Goal: Find specific page/section: Find specific page/section

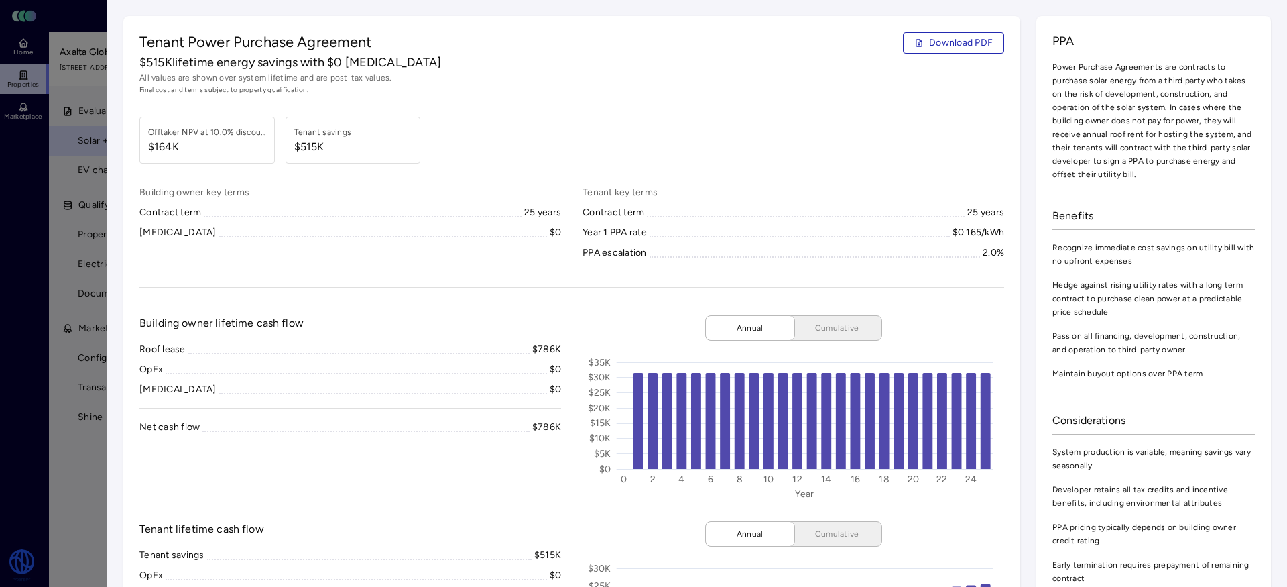
click at [11, 82] on div at bounding box center [643, 293] width 1287 height 587
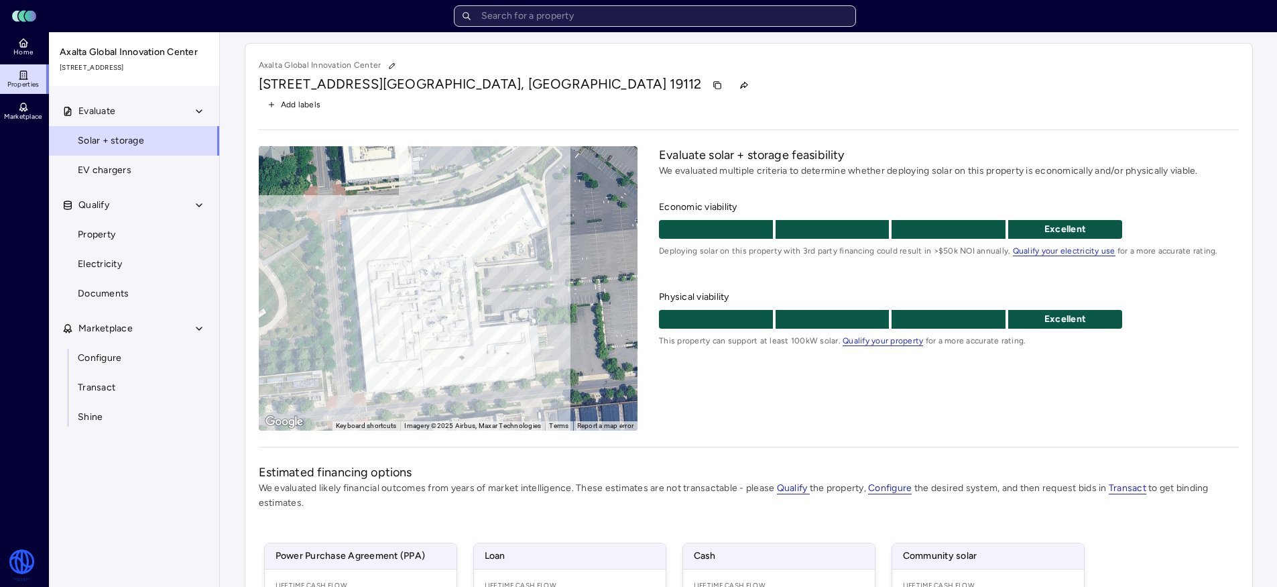
click at [504, 23] on input "text" at bounding box center [655, 15] width 402 height 21
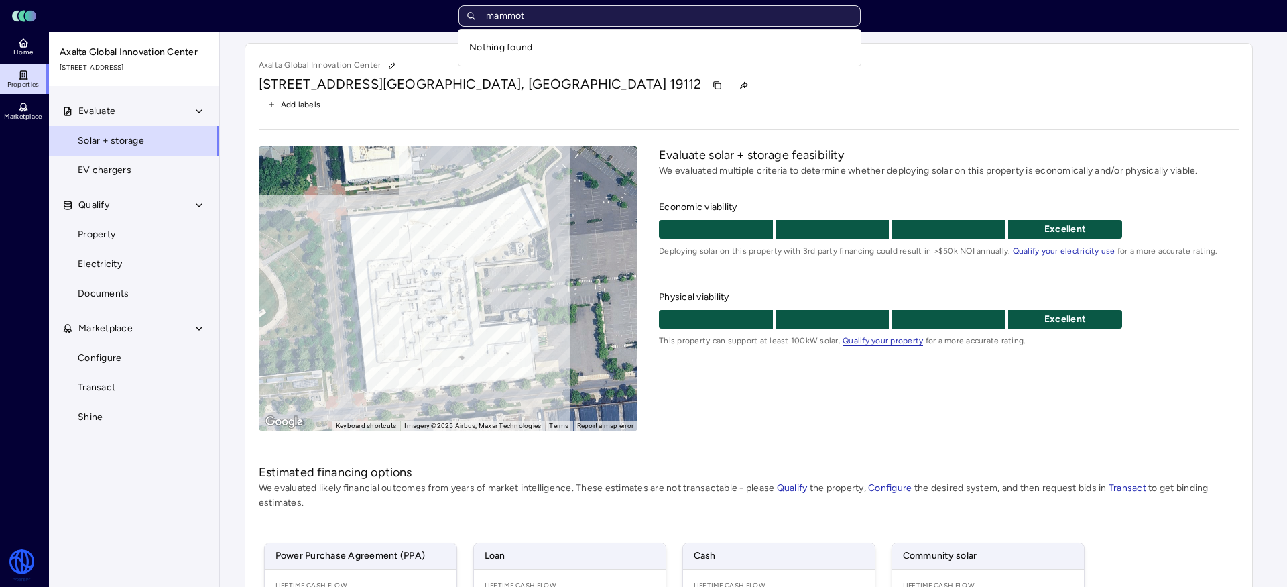
type input "mammoth"
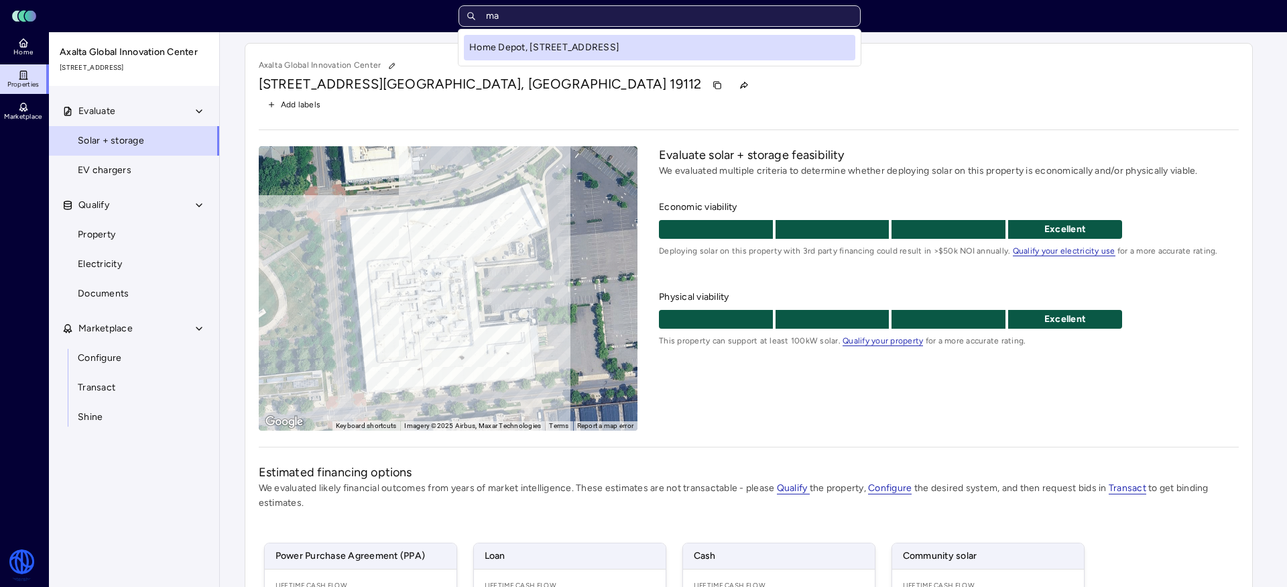
type input "m"
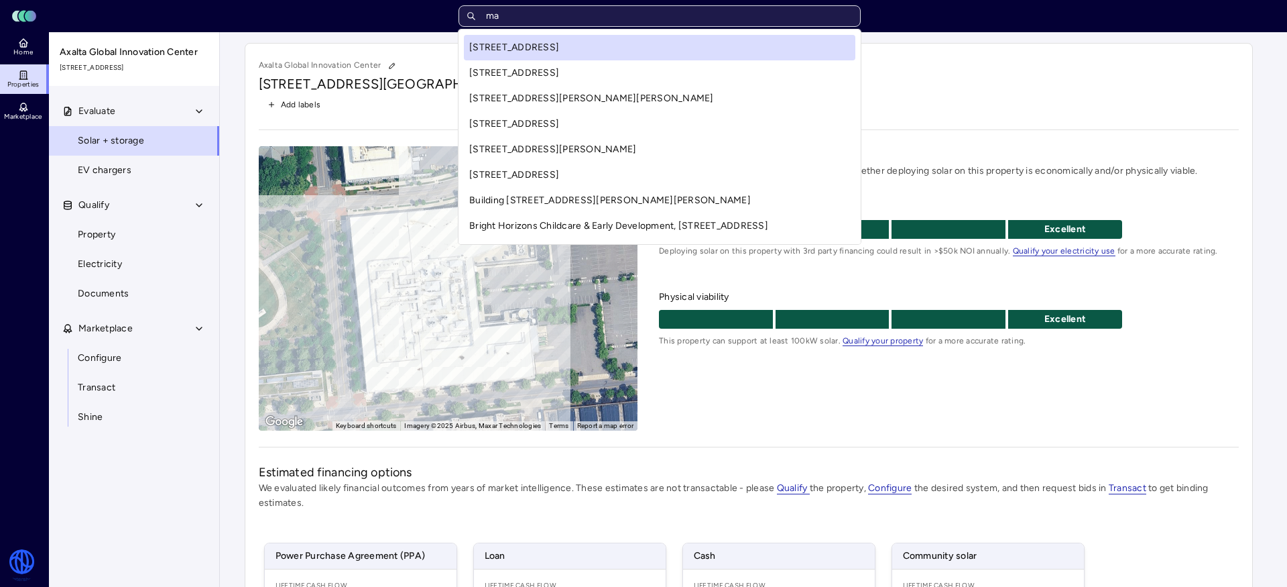
type input "m"
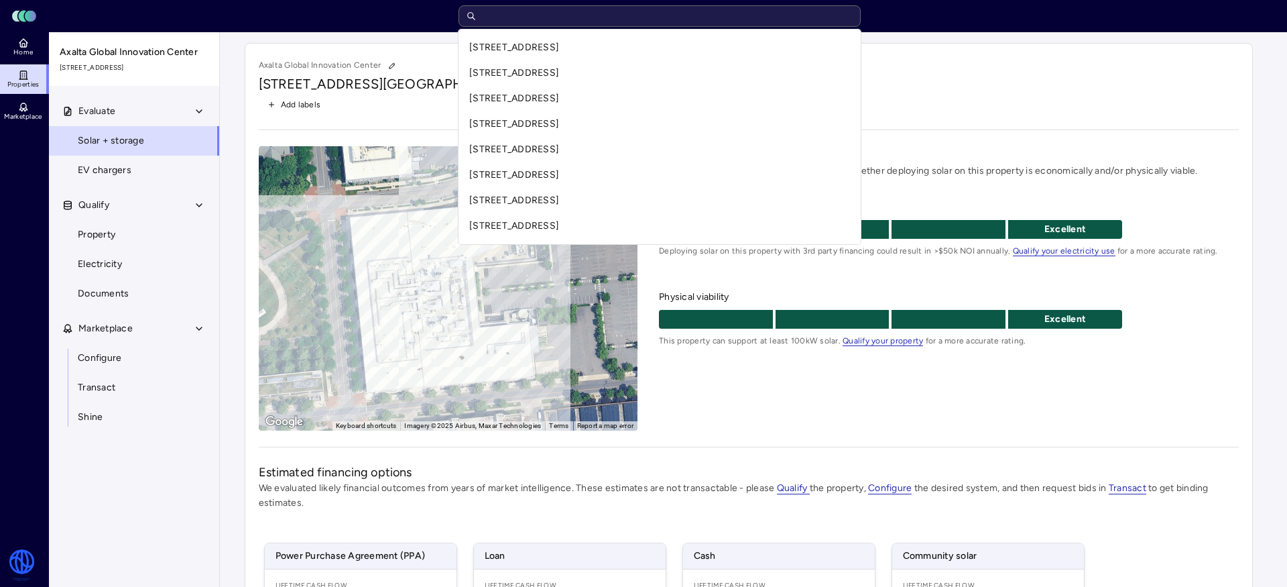
click at [21, 47] on div "Toggle Sidebar Lumen Energy Logo Home Properties Marketplace Watershed [PERSON_…" at bounding box center [638, 413] width 1277 height 827
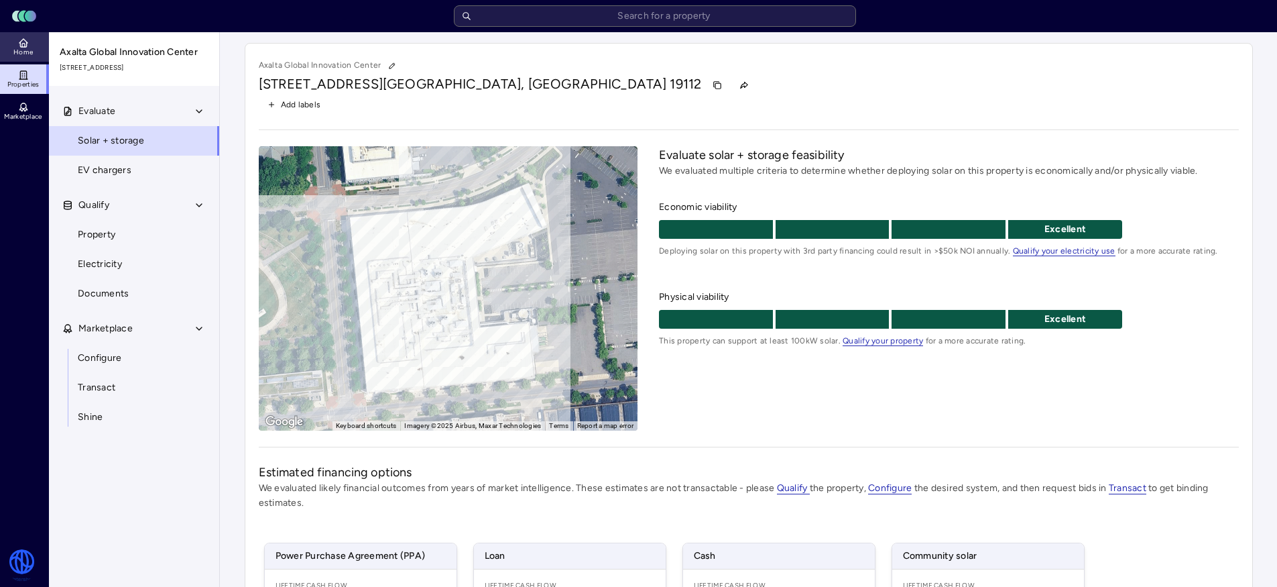
click at [19, 54] on span "Home" at bounding box center [22, 52] width 19 height 8
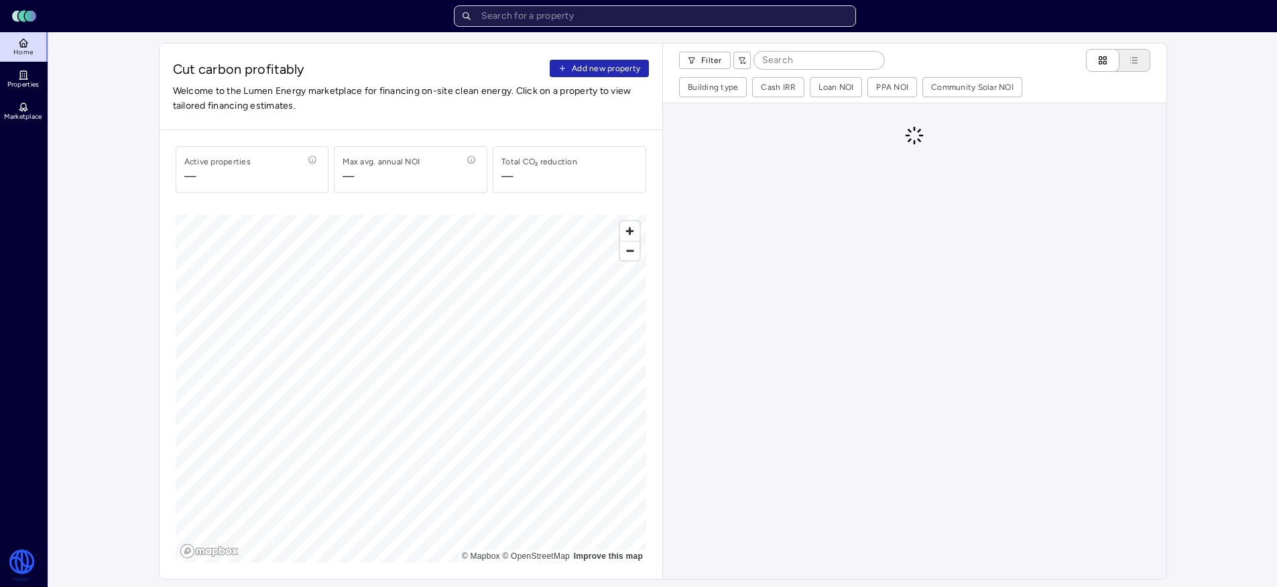
click at [602, 11] on input "text" at bounding box center [655, 15] width 402 height 21
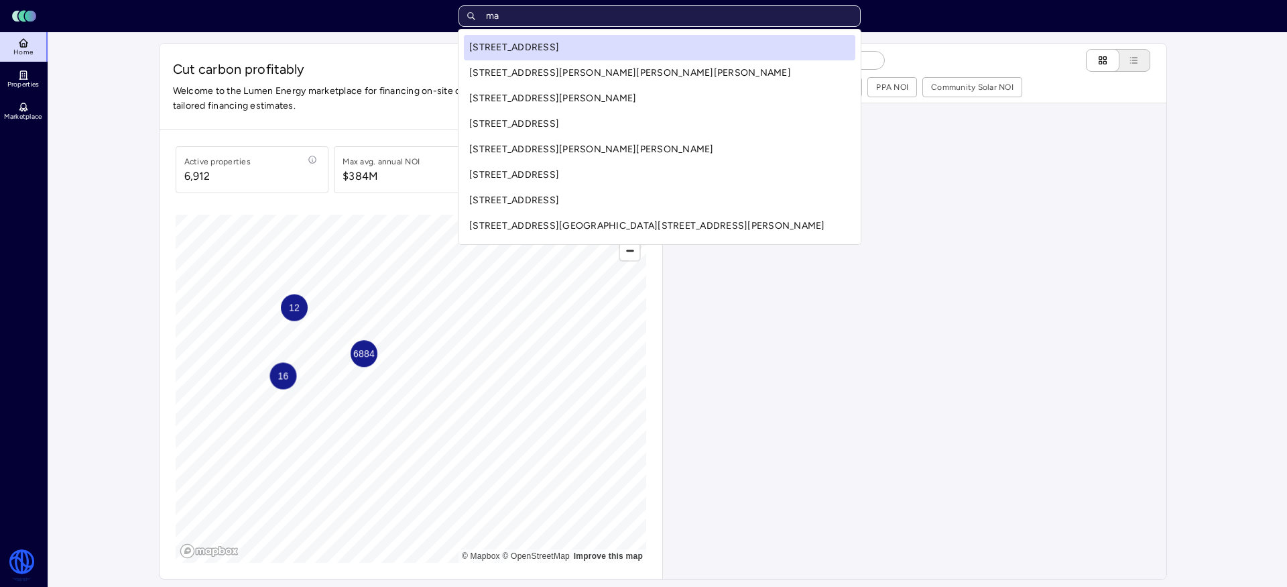
type input "mam"
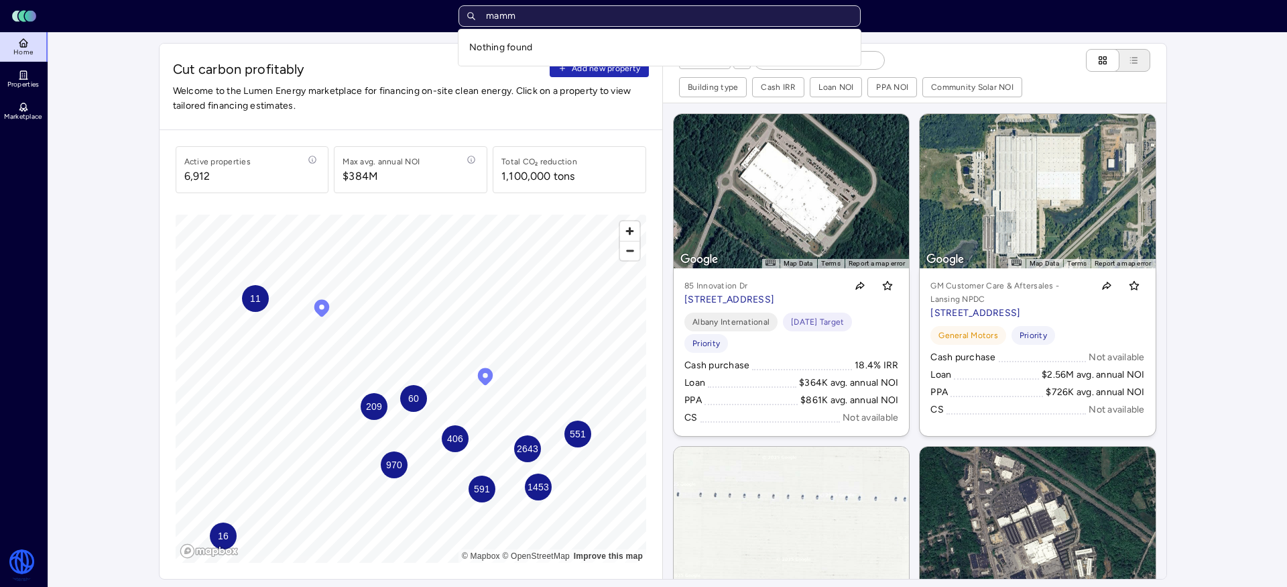
type input "mamm"
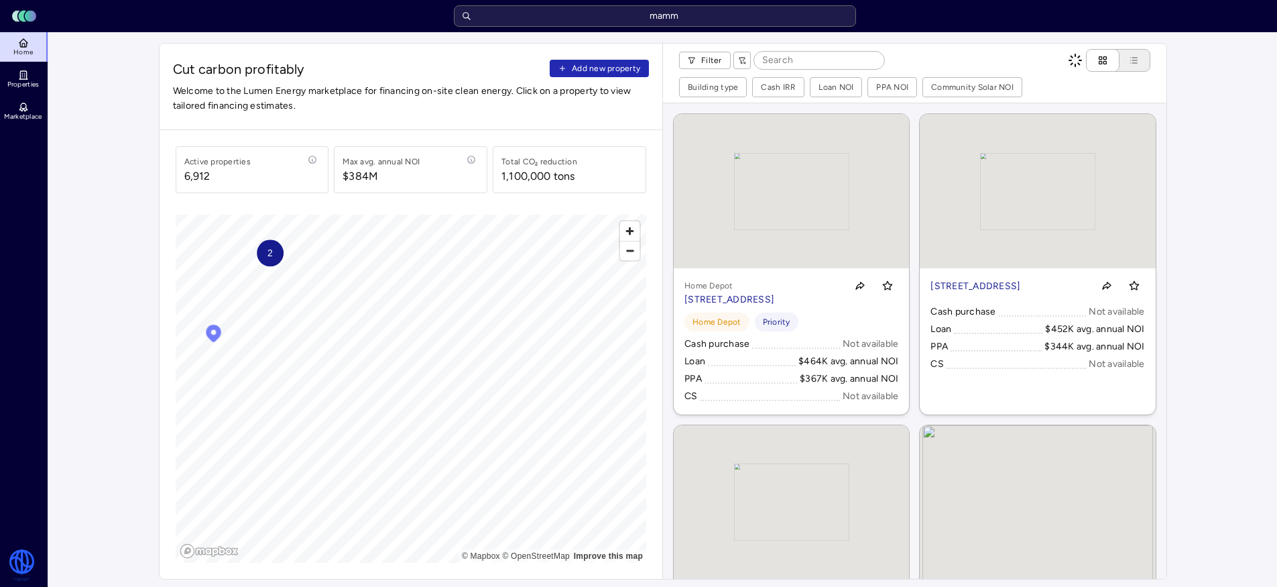
drag, startPoint x: 353, startPoint y: 439, endPoint x: 358, endPoint y: 204, distance: 234.7
click at [358, 203] on div "Active properties [STREET_ADDRESS] annual NOI $384M Total CO₂ reduction 1,100,0…" at bounding box center [412, 354] width 504 height 449
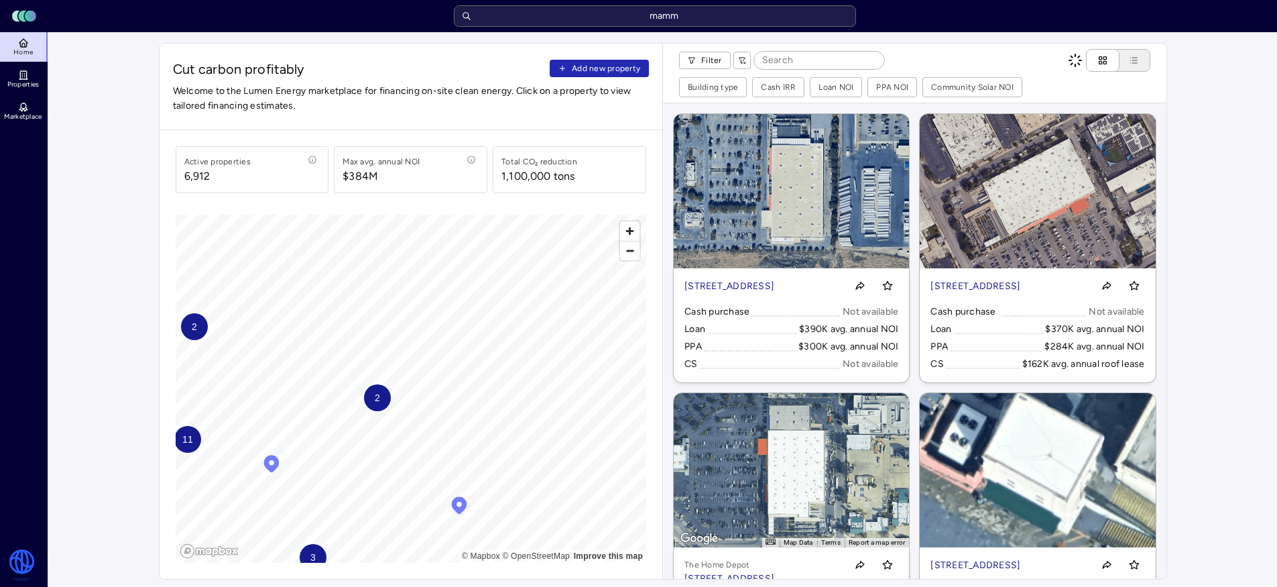
click at [379, 399] on span "2" at bounding box center [376, 397] width 5 height 15
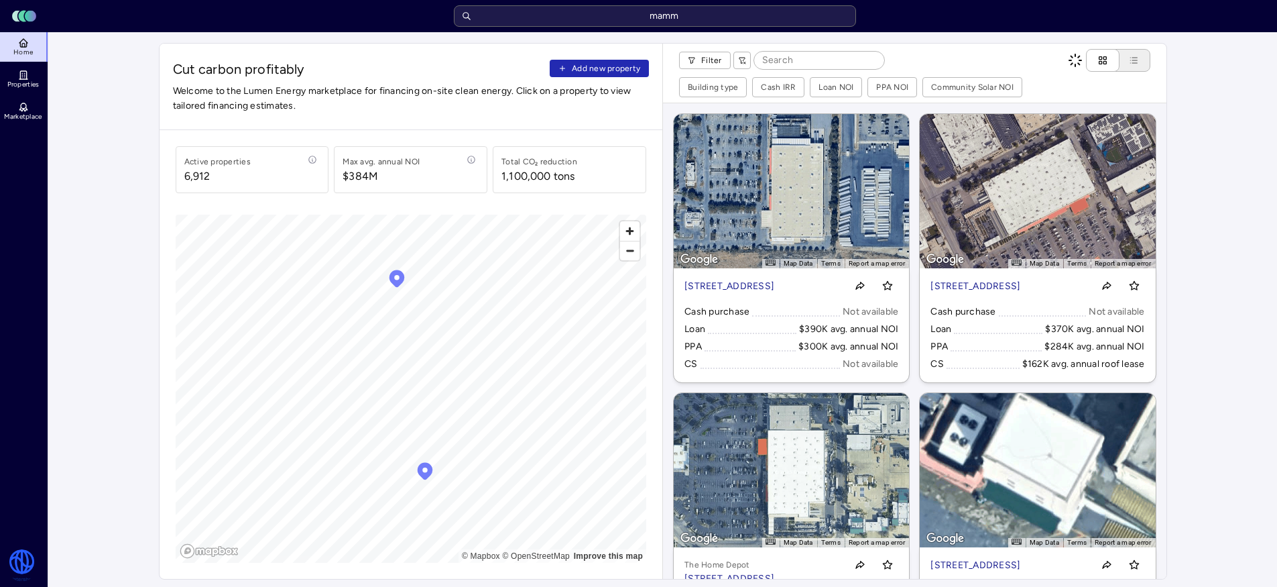
click at [398, 273] on icon "Map marker" at bounding box center [396, 278] width 15 height 17
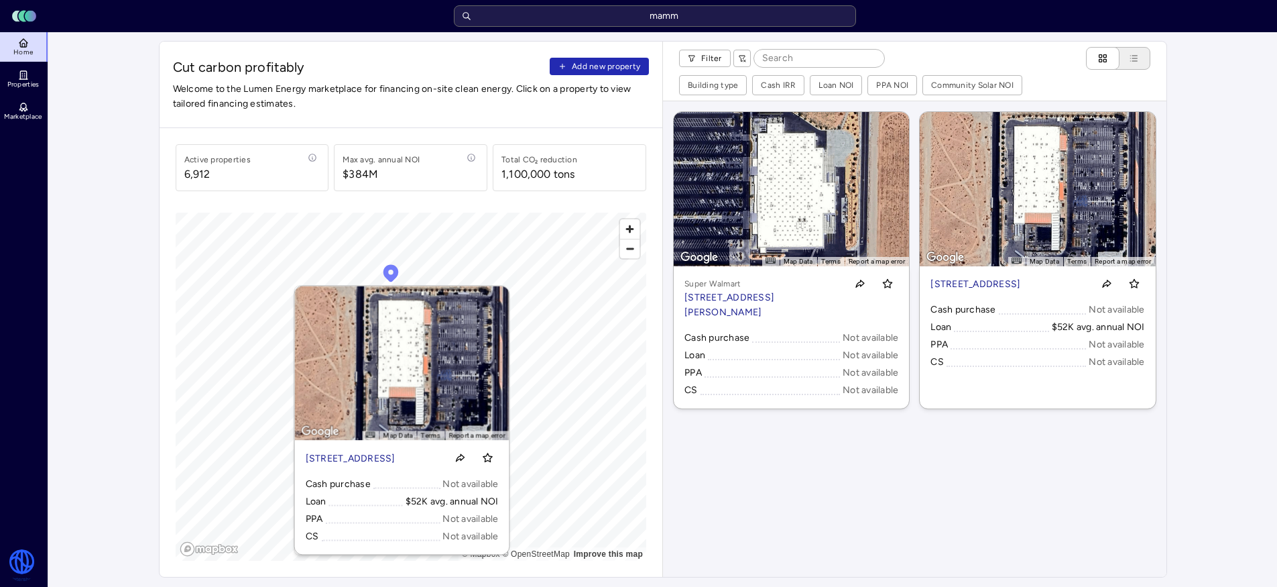
scroll to position [3, 0]
click at [622, 253] on span "Zoom out" at bounding box center [629, 248] width 19 height 19
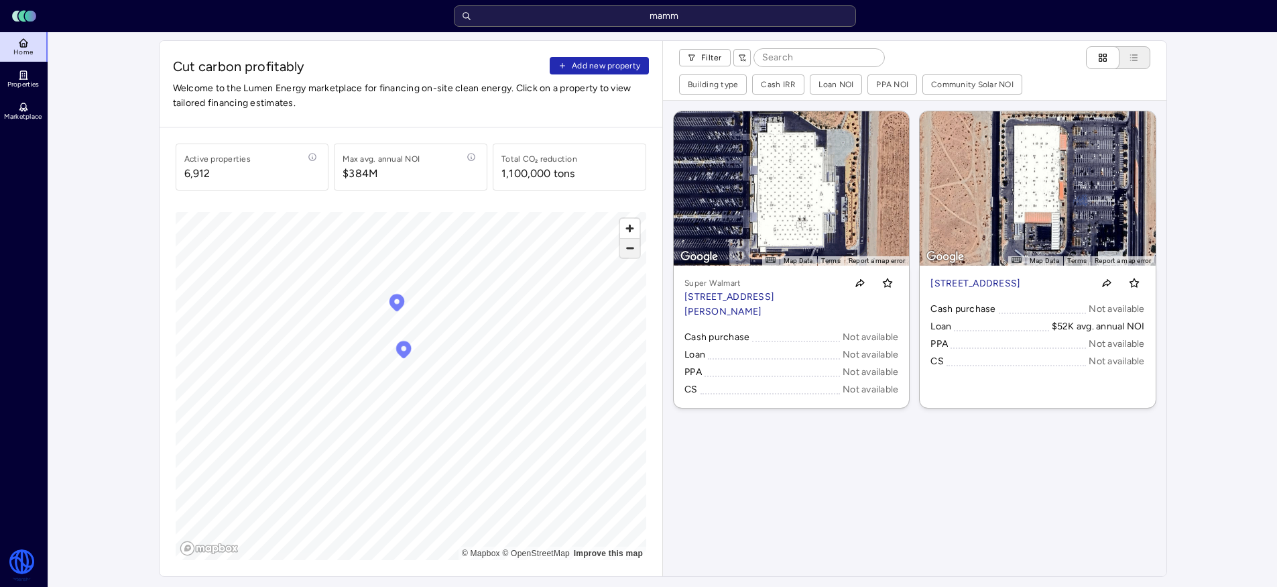
click at [622, 253] on span "Zoom out" at bounding box center [629, 248] width 19 height 19
